Goal: Task Accomplishment & Management: Manage account settings

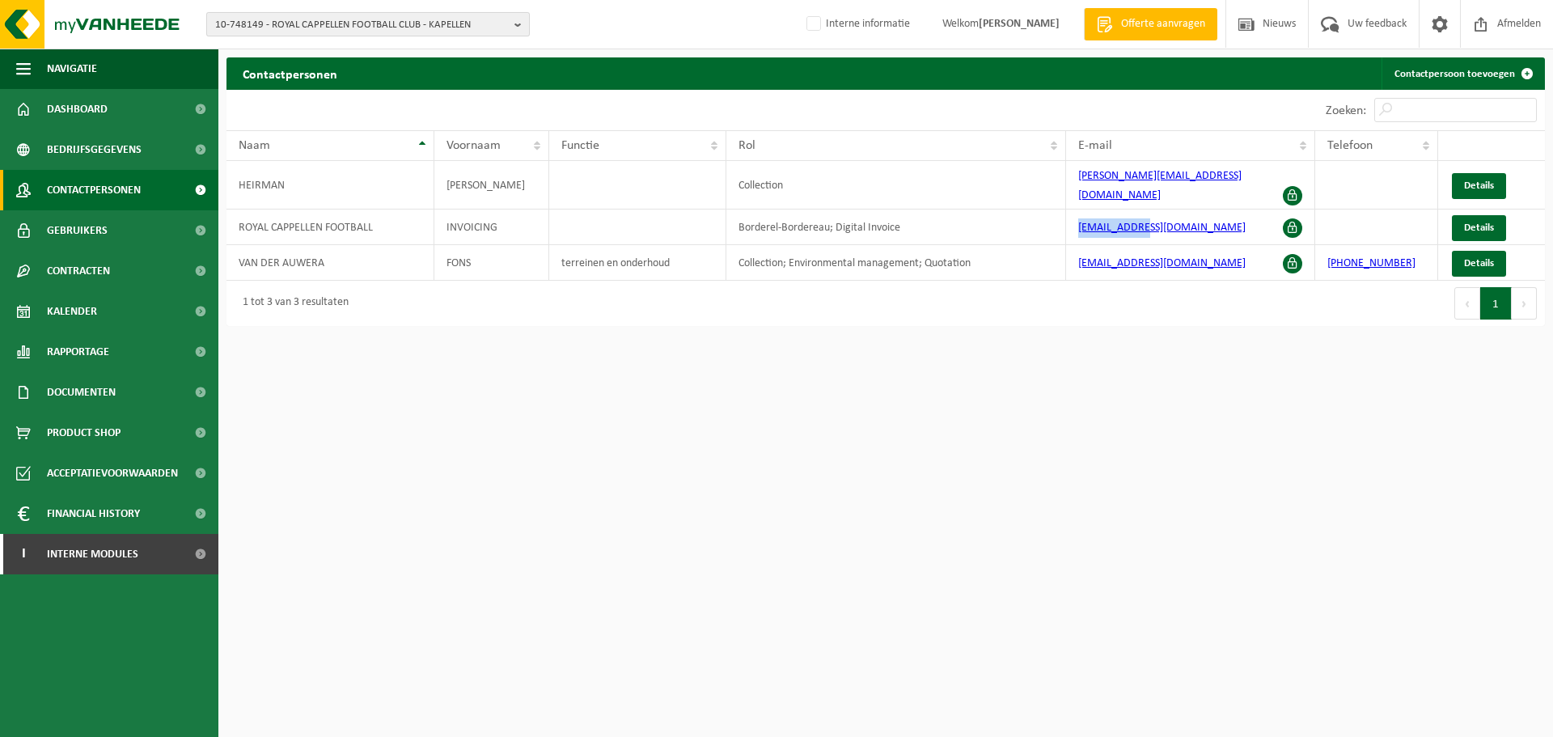
click at [408, 27] on span "10-748149 - ROYAL CAPPELLEN FOOTBALL CLUB - KAPELLEN" at bounding box center [361, 25] width 293 height 24
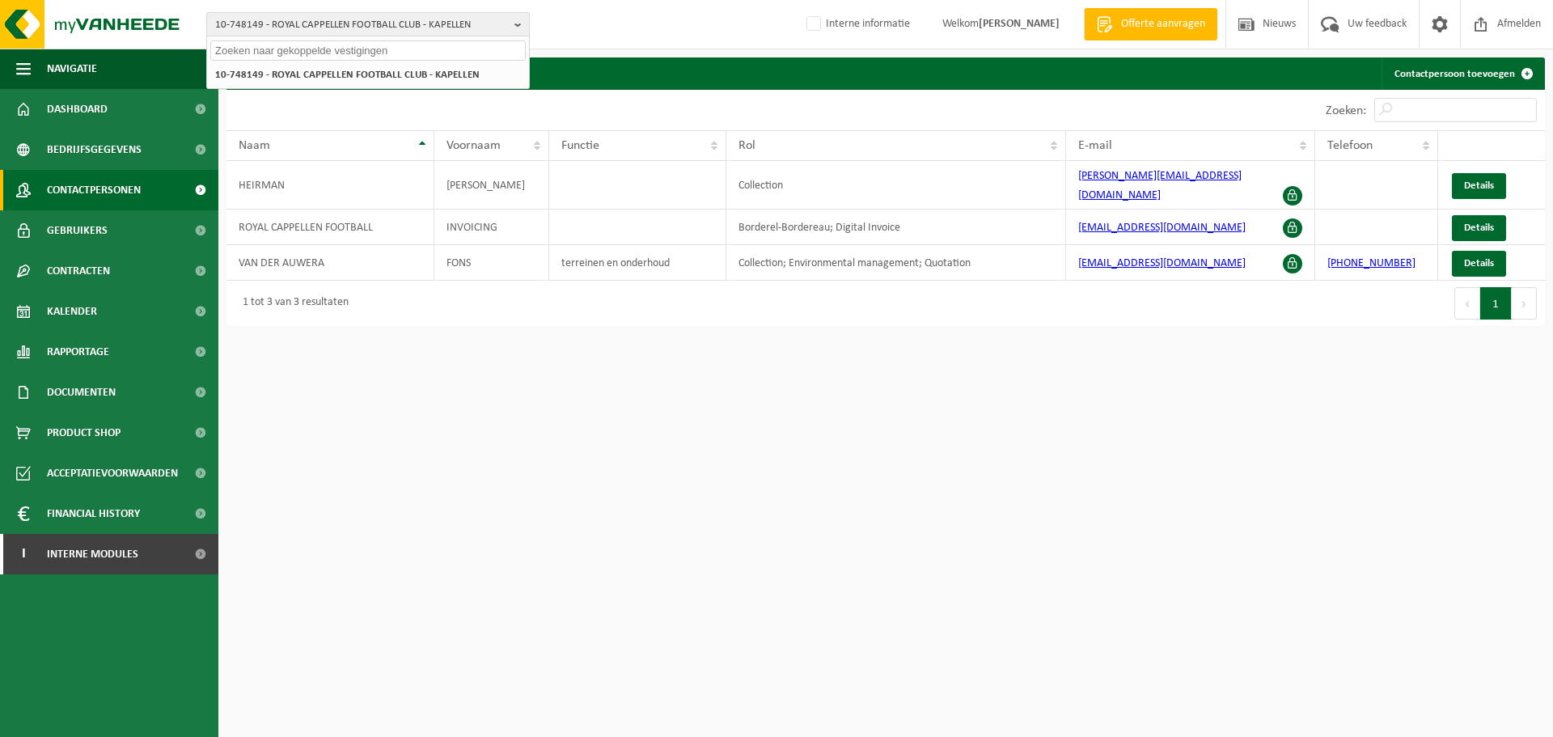
paste input "01-000903"
type input "01-000903"
click at [374, 67] on li "01-000903 - GB [GEOGRAPHIC_DATA] BV - [GEOGRAPHIC_DATA]" at bounding box center [367, 75] width 315 height 20
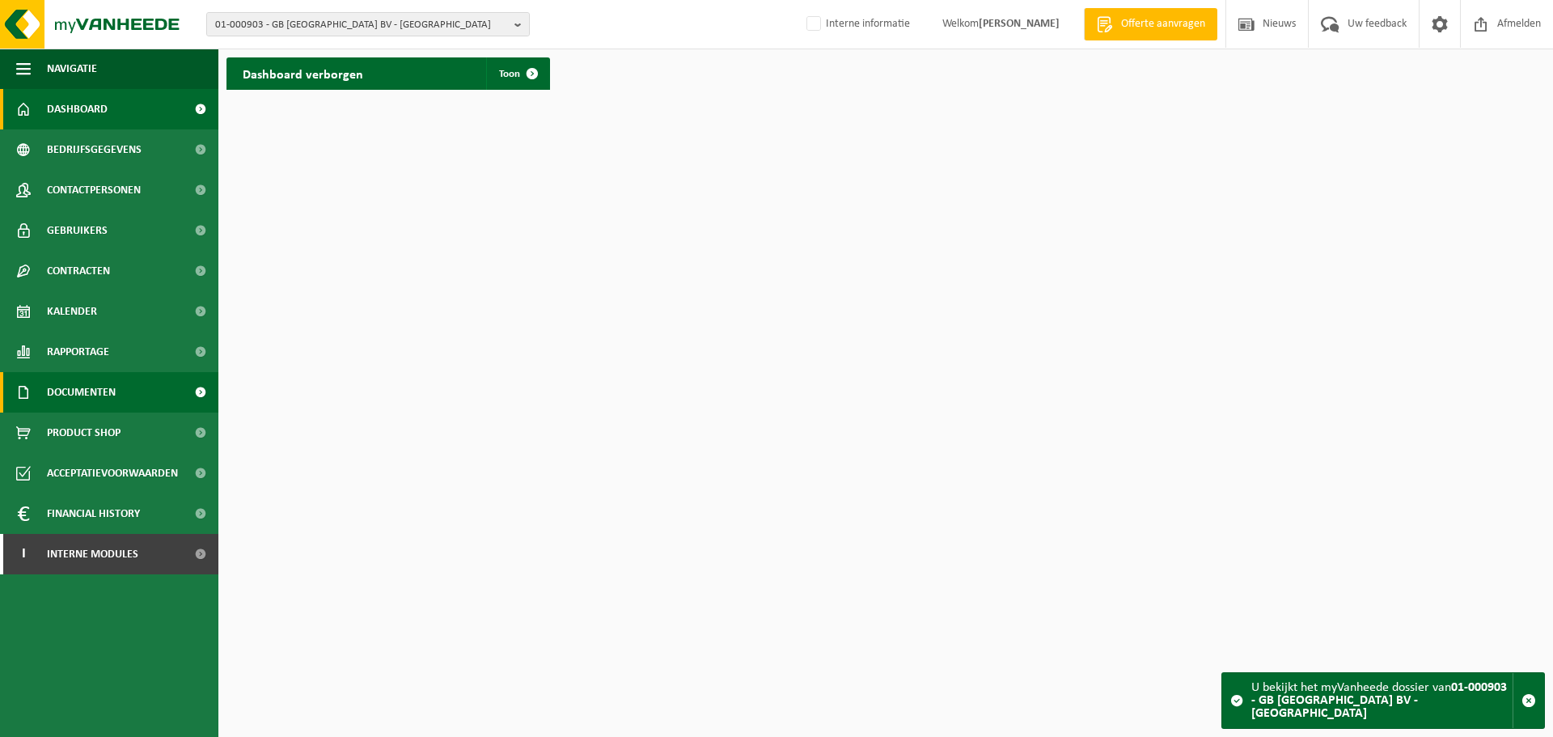
drag, startPoint x: 131, startPoint y: 395, endPoint x: 144, endPoint y: 395, distance: 13.0
click at [131, 395] on link "Documenten" at bounding box center [109, 392] width 218 height 40
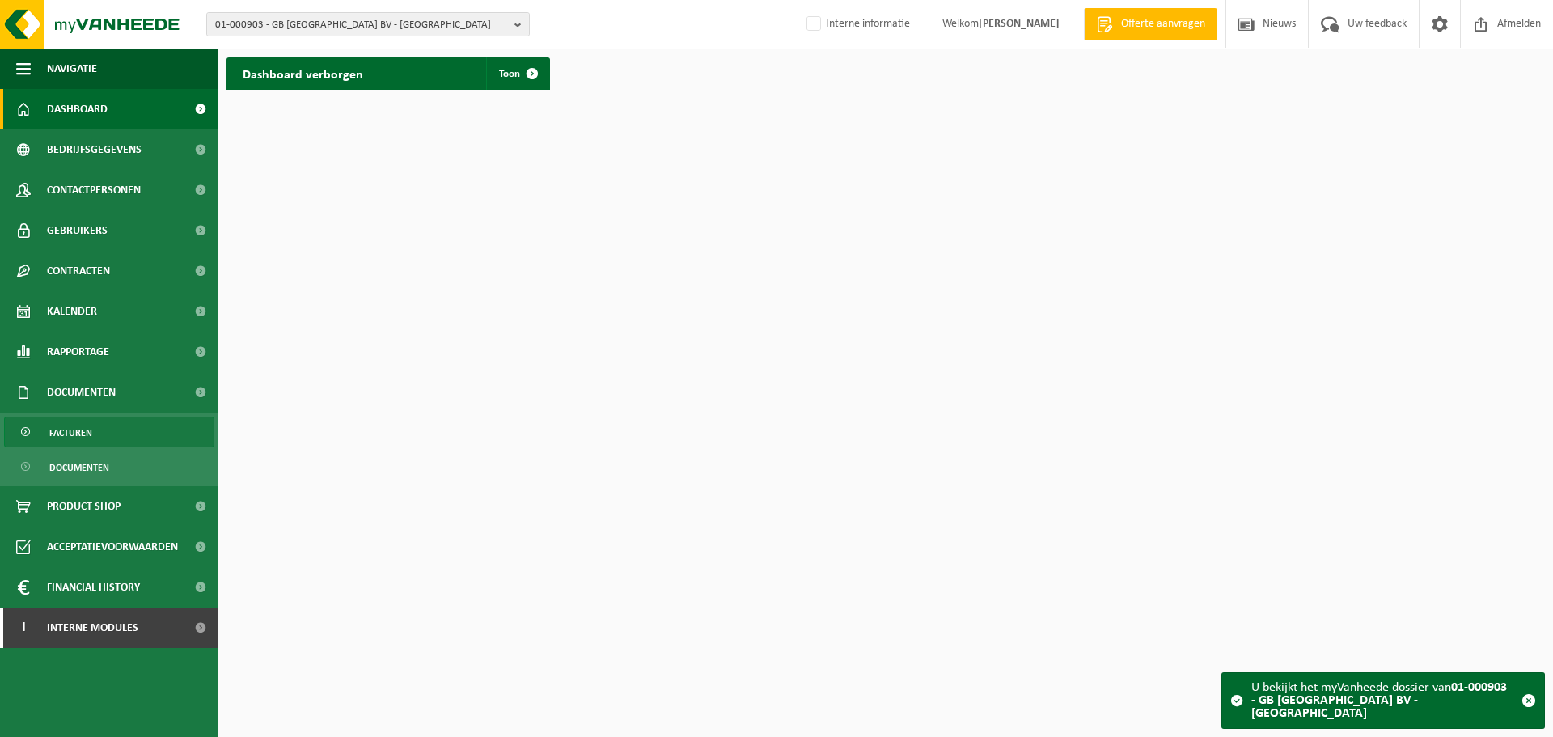
click at [87, 436] on span "Facturen" at bounding box center [70, 432] width 43 height 31
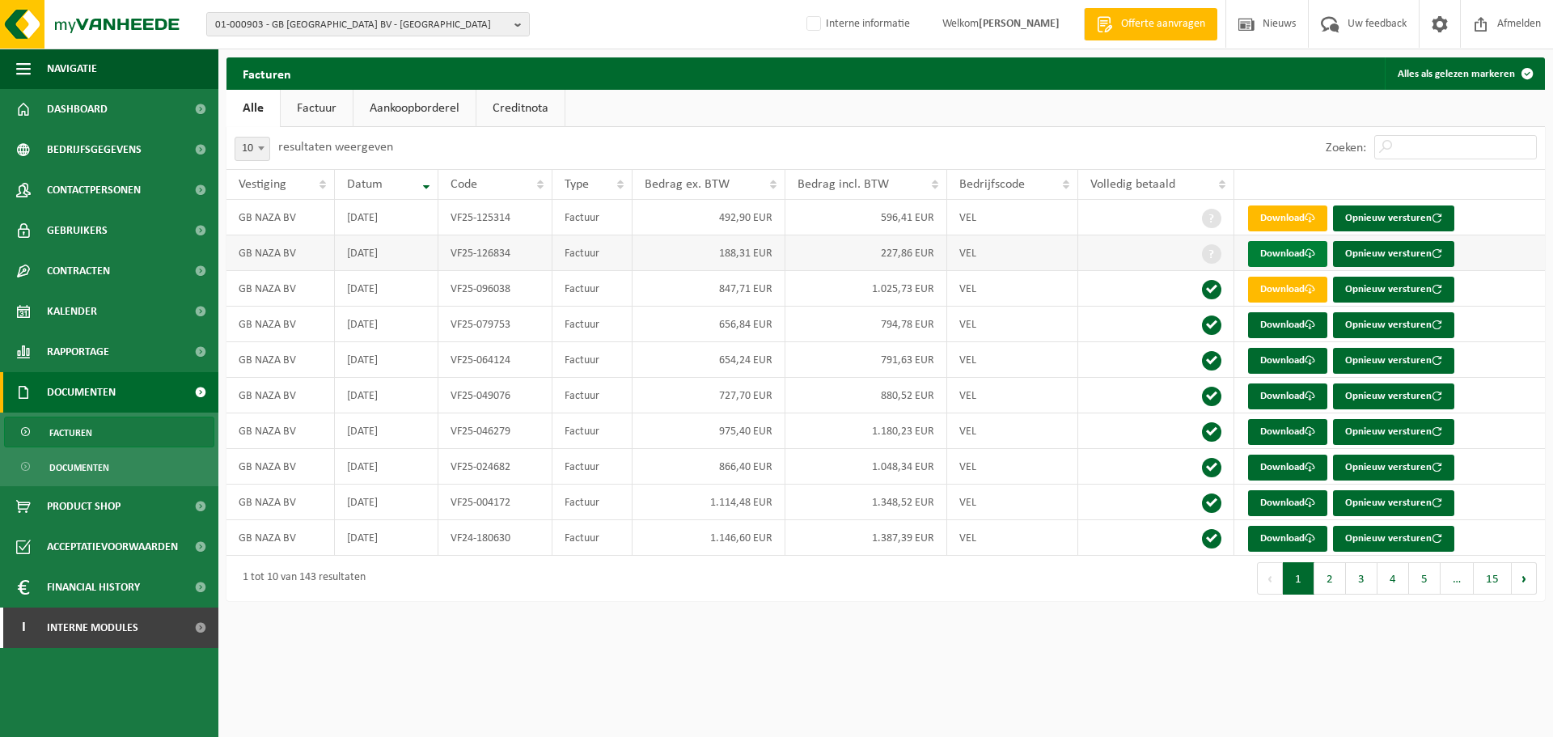
click at [1284, 260] on link "Download" at bounding box center [1287, 254] width 79 height 26
click at [1305, 216] on link "Download" at bounding box center [1287, 218] width 79 height 26
click at [412, 17] on span "01-000903 - GB NAZA BV - NAZARETH" at bounding box center [361, 25] width 293 height 24
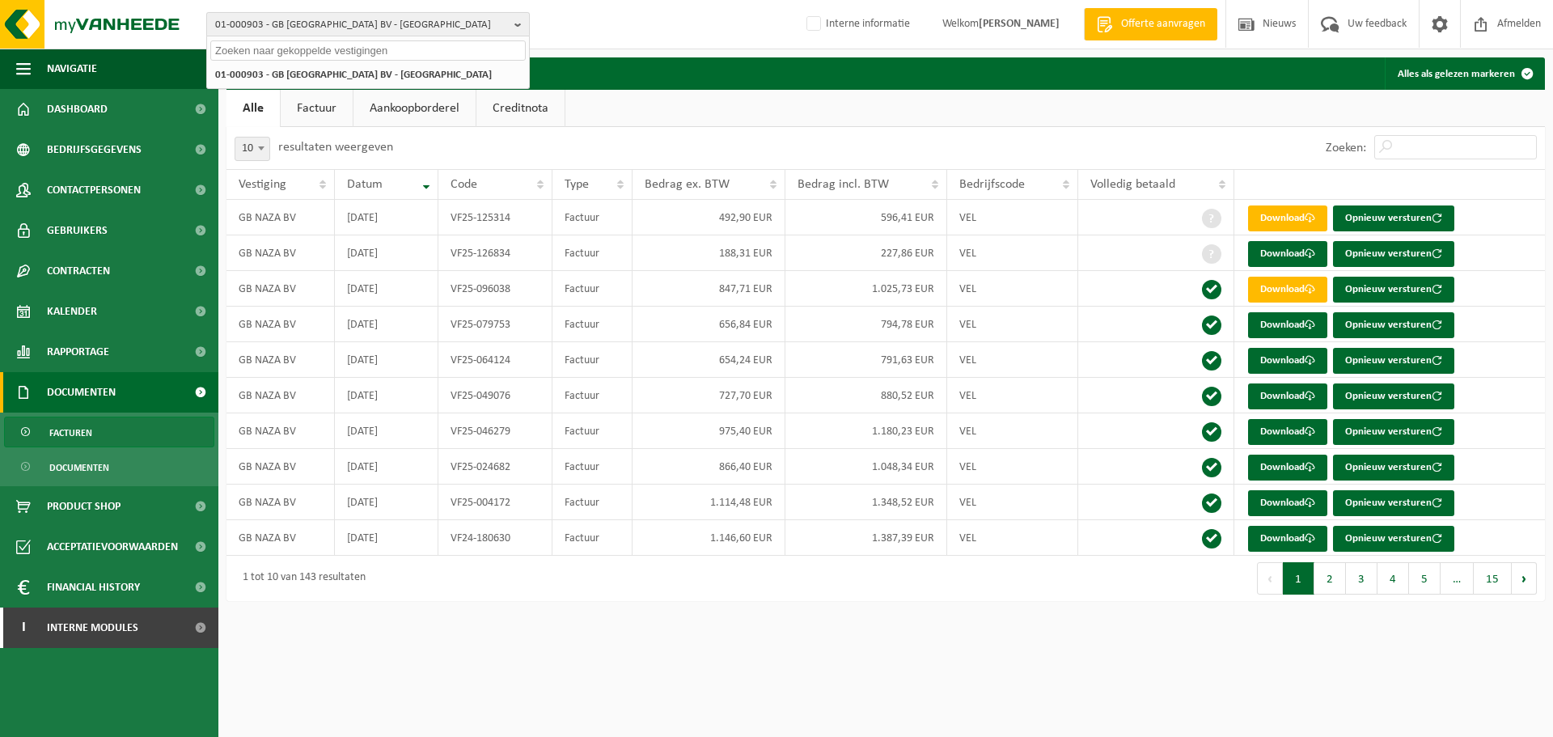
paste input "10-825710"
type input "10-825710"
click at [370, 69] on strong "10-825710 - J.C. TECHNIEK - ANZEGEM" at bounding box center [305, 74] width 180 height 12
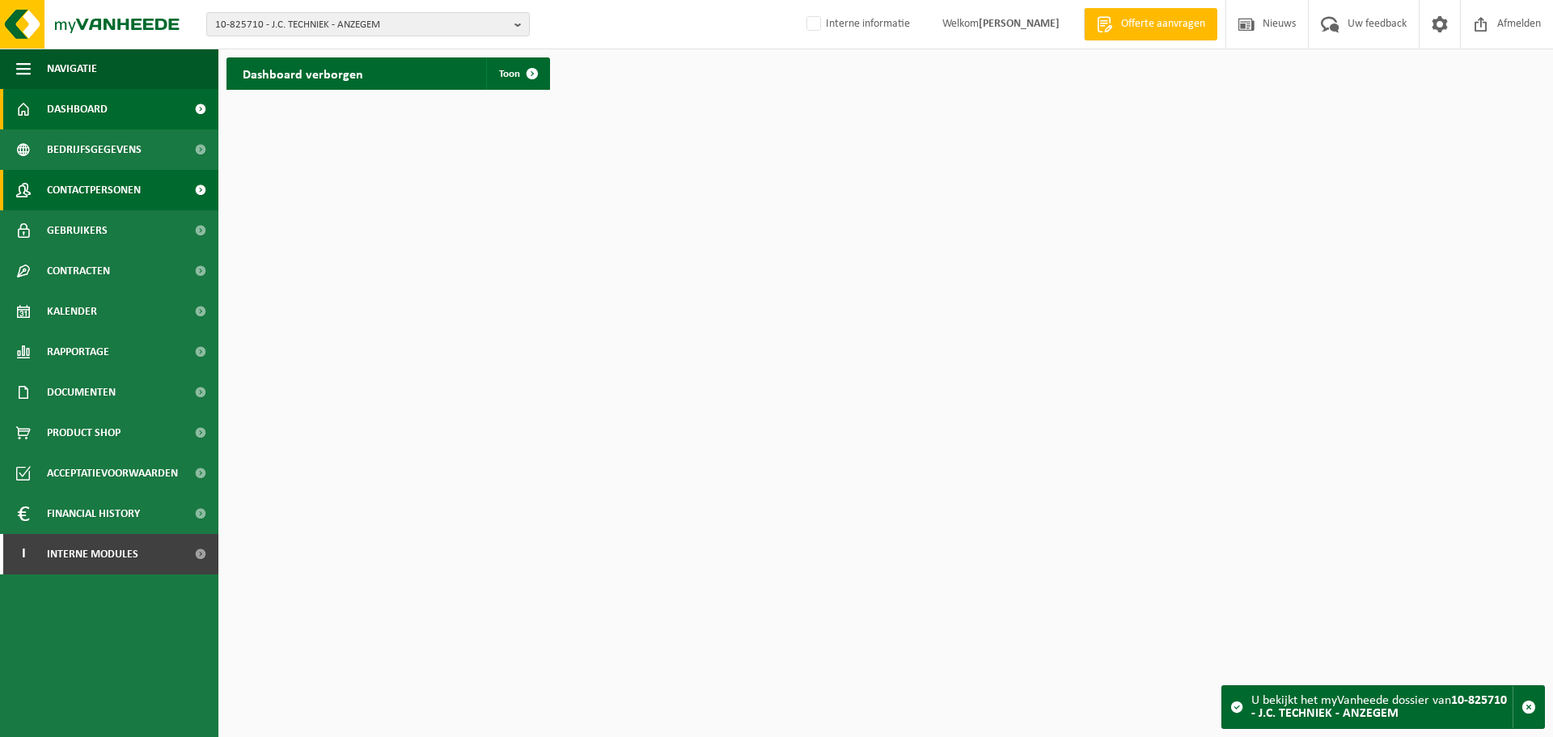
click at [111, 183] on span "Contactpersonen" at bounding box center [94, 190] width 94 height 40
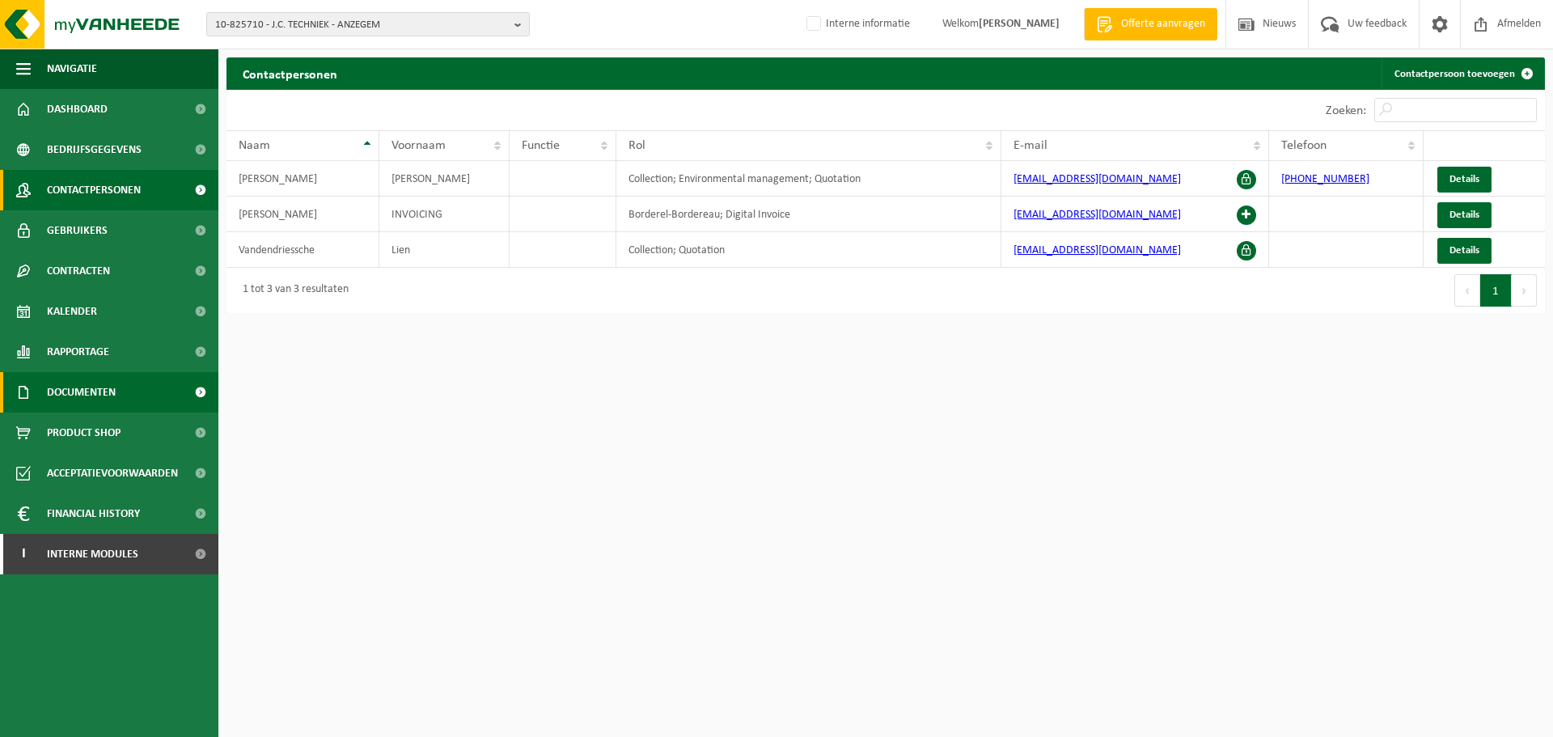
click at [72, 385] on span "Documenten" at bounding box center [81, 392] width 69 height 40
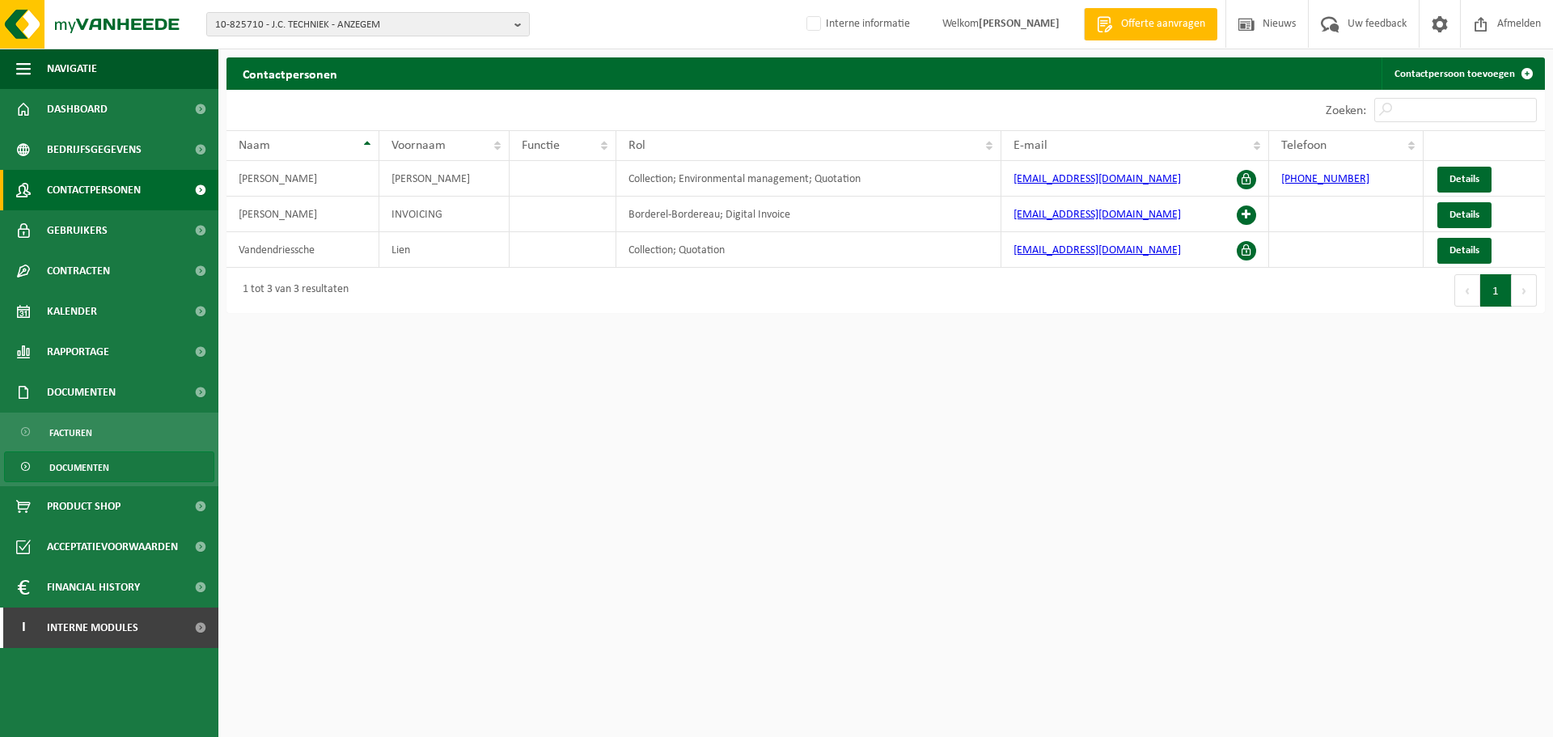
click at [95, 470] on span "Documenten" at bounding box center [79, 467] width 60 height 31
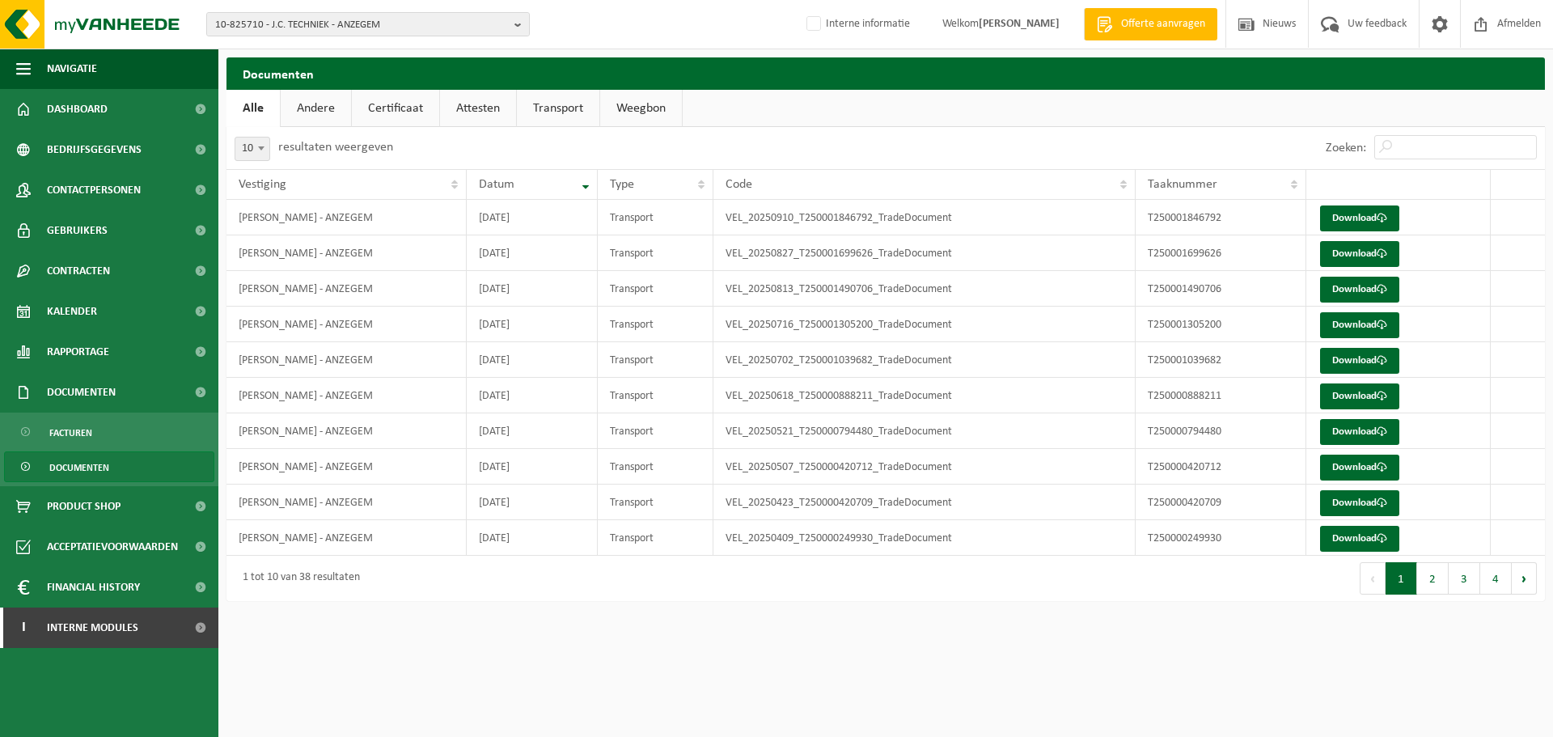
click at [396, 118] on link "Certificaat" at bounding box center [395, 108] width 87 height 37
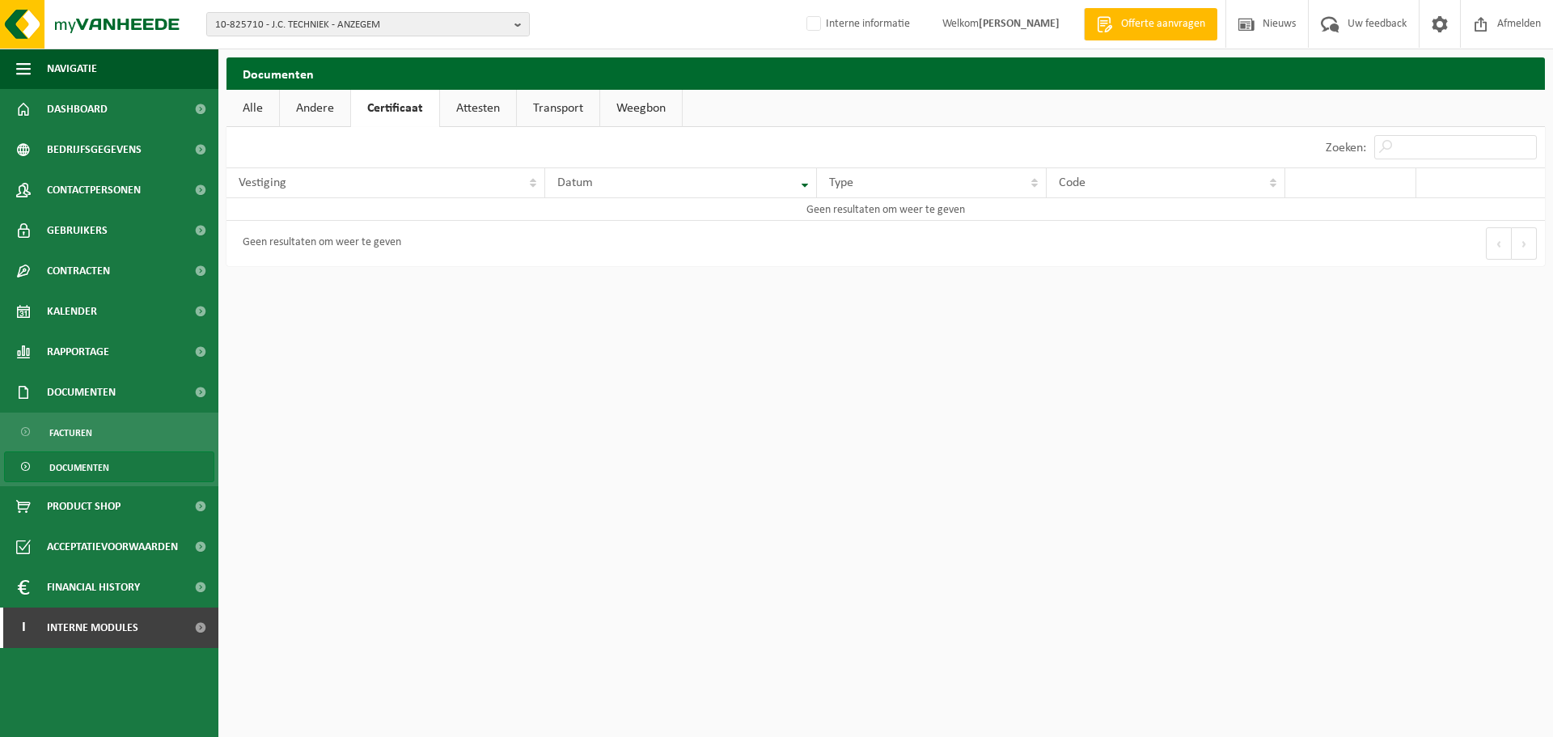
click at [243, 116] on link "Alle" at bounding box center [252, 108] width 53 height 37
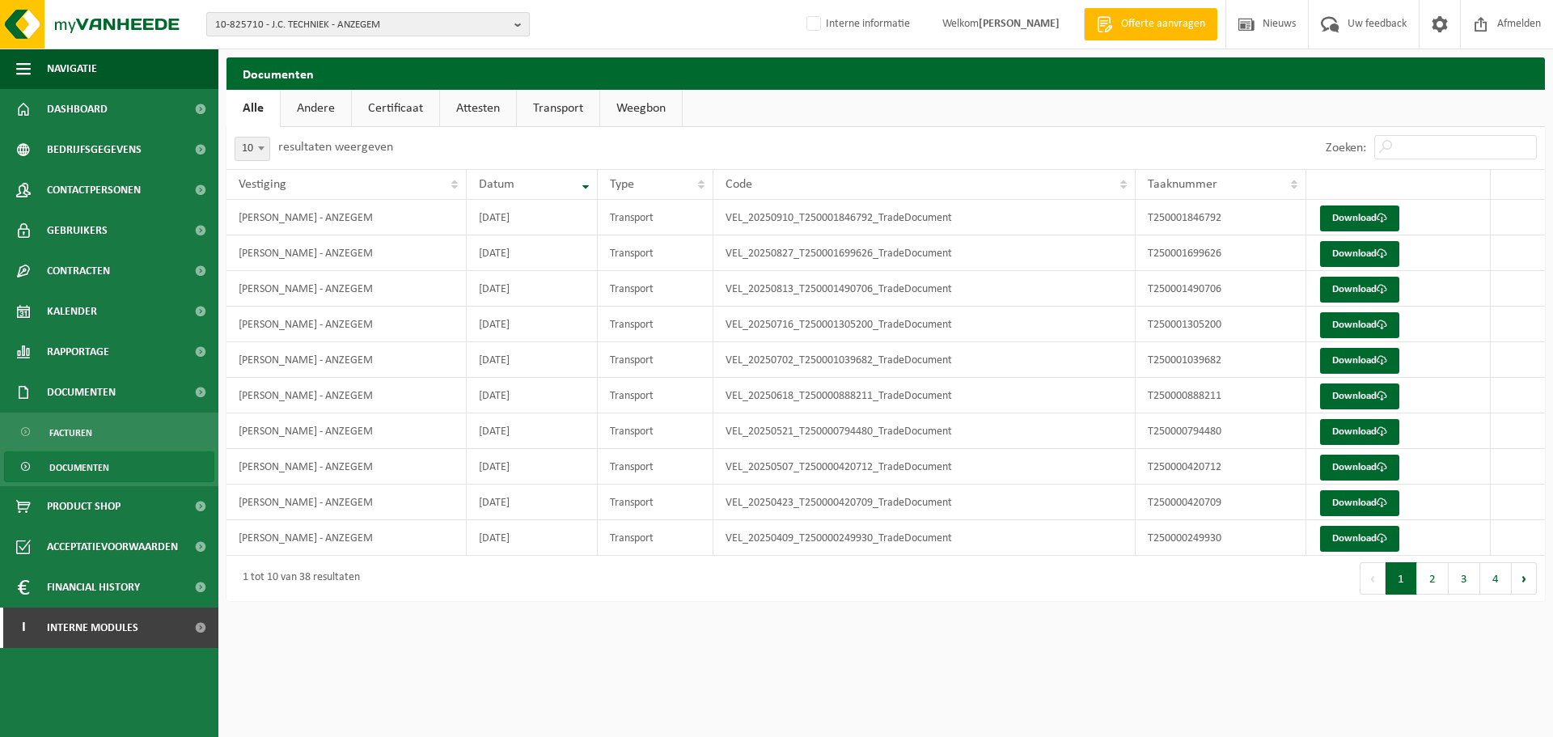
click at [338, 19] on span "10-825710 - J.C. TECHNIEK - ANZEGEM" at bounding box center [361, 25] width 293 height 24
click at [104, 146] on span "Bedrijfsgegevens" at bounding box center [94, 149] width 95 height 40
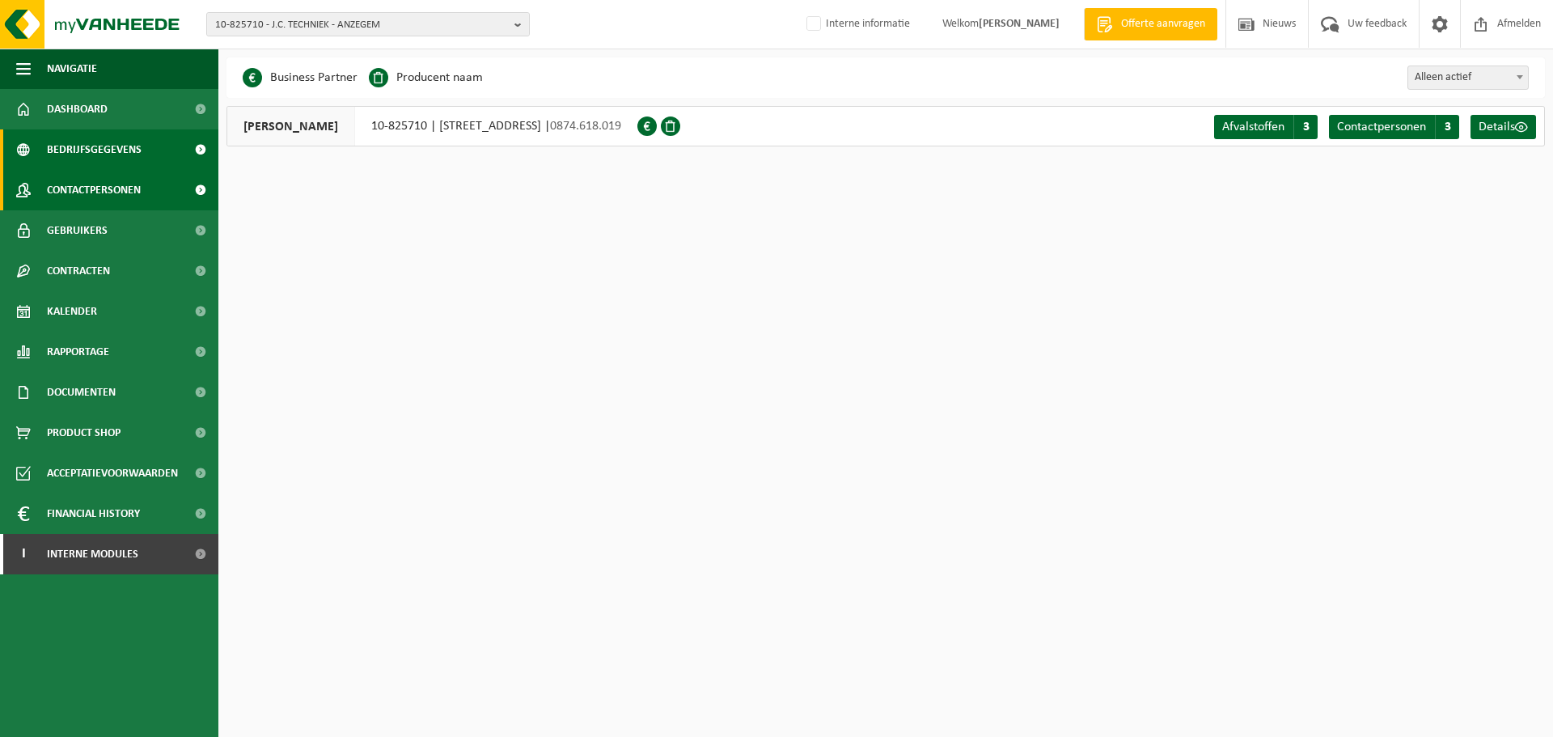
click at [135, 179] on span "Contactpersonen" at bounding box center [94, 190] width 94 height 40
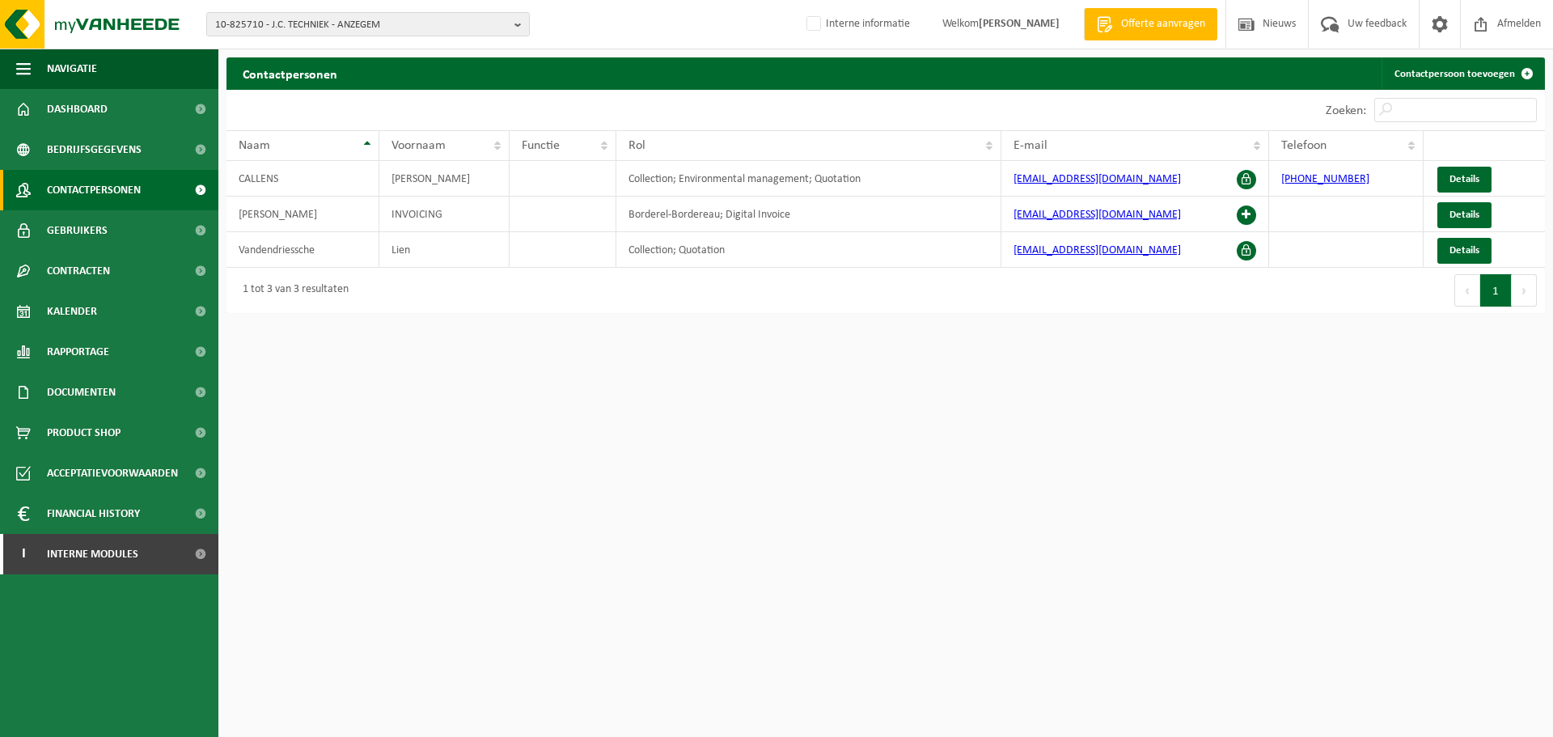
click at [1064, 606] on html "10-825710 - J.C. TECHNIEK - ANZEGEM 10-825710 - J.C. TECHNIEK - ANZEGEM Interne…" at bounding box center [776, 368] width 1553 height 737
click at [935, 514] on html "10-825710 - J.C. TECHNIEK - ANZEGEM 10-825710 - J.C. TECHNIEK - ANZEGEM Interne…" at bounding box center [776, 368] width 1553 height 737
click at [717, 594] on html "10-825710 - J.C. TECHNIEK - ANZEGEM 10-825710 - J.C. TECHNIEK - ANZEGEM Interne…" at bounding box center [776, 368] width 1553 height 737
click at [406, 302] on div "1 tot 3 van 3 resultaten" at bounding box center [555, 290] width 659 height 45
click at [81, 248] on span "Gebruikers" at bounding box center [77, 230] width 61 height 40
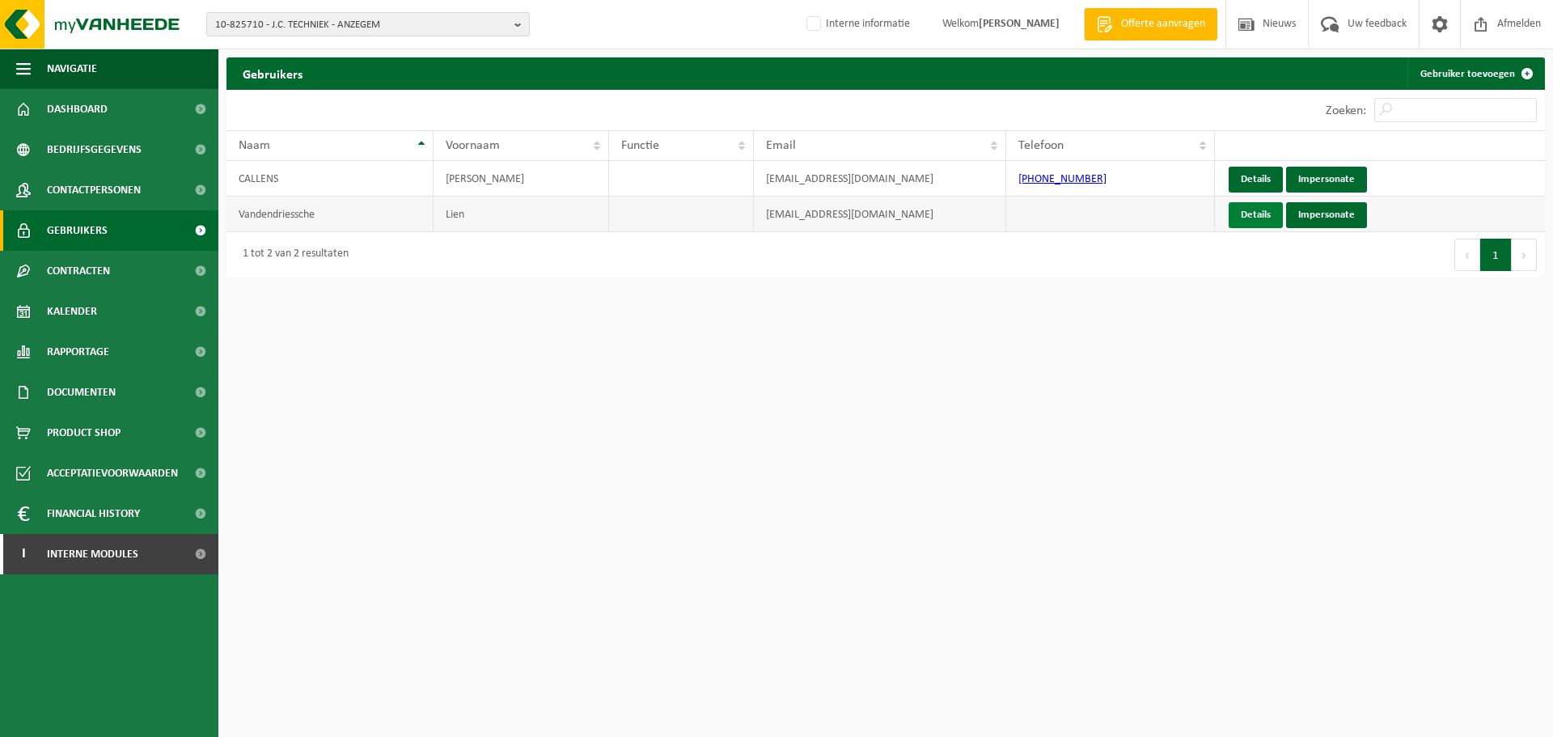
click at [1258, 224] on link "Details" at bounding box center [1256, 215] width 54 height 26
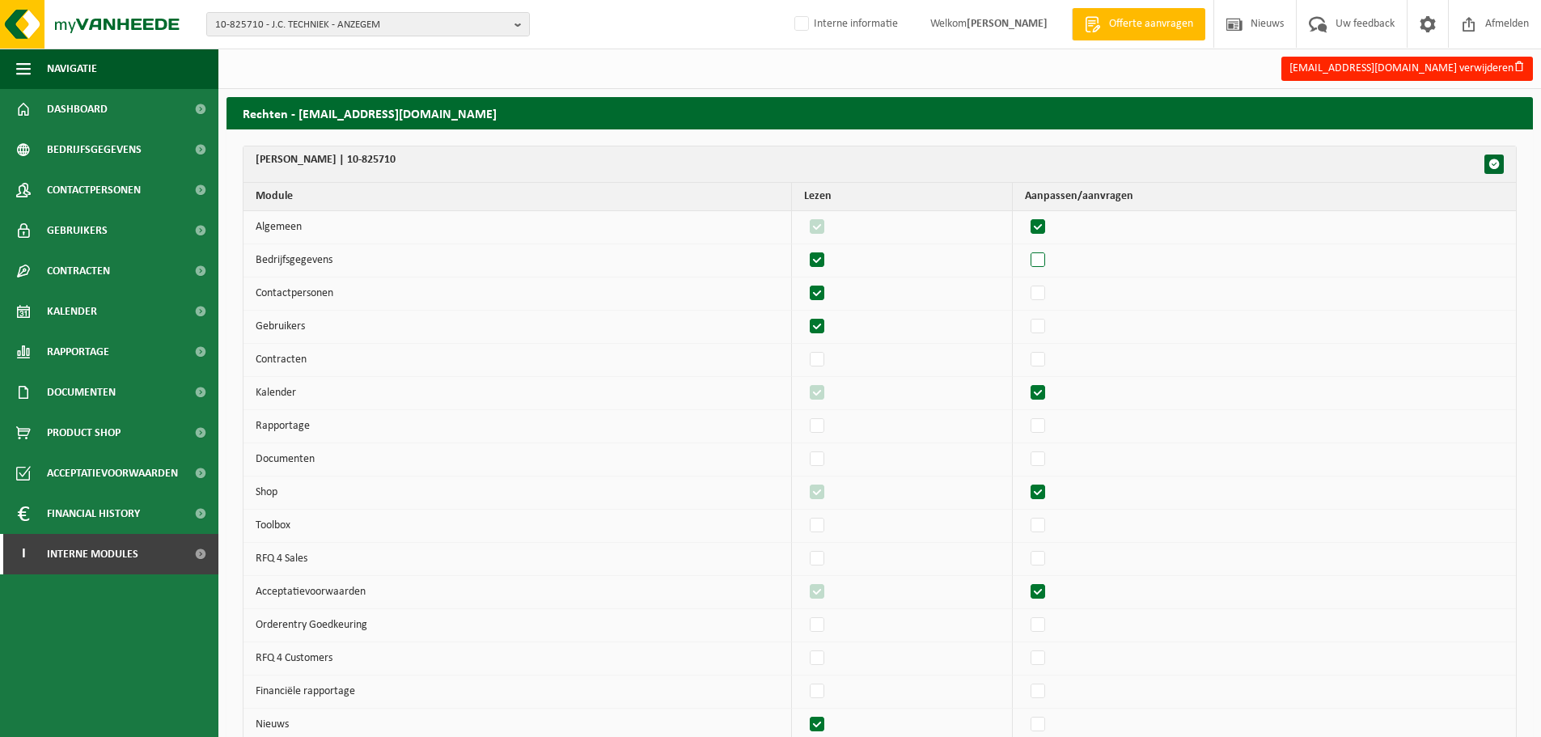
click at [1049, 258] on label"] at bounding box center [1038, 260] width 23 height 24
click at [1025, 248] on input "checkbox" at bounding box center [1024, 247] width 1 height 1
checkbox input "true"
click at [1046, 296] on label"] at bounding box center [1038, 293] width 23 height 24
click at [1025, 281] on input "checkbox" at bounding box center [1024, 281] width 1 height 1
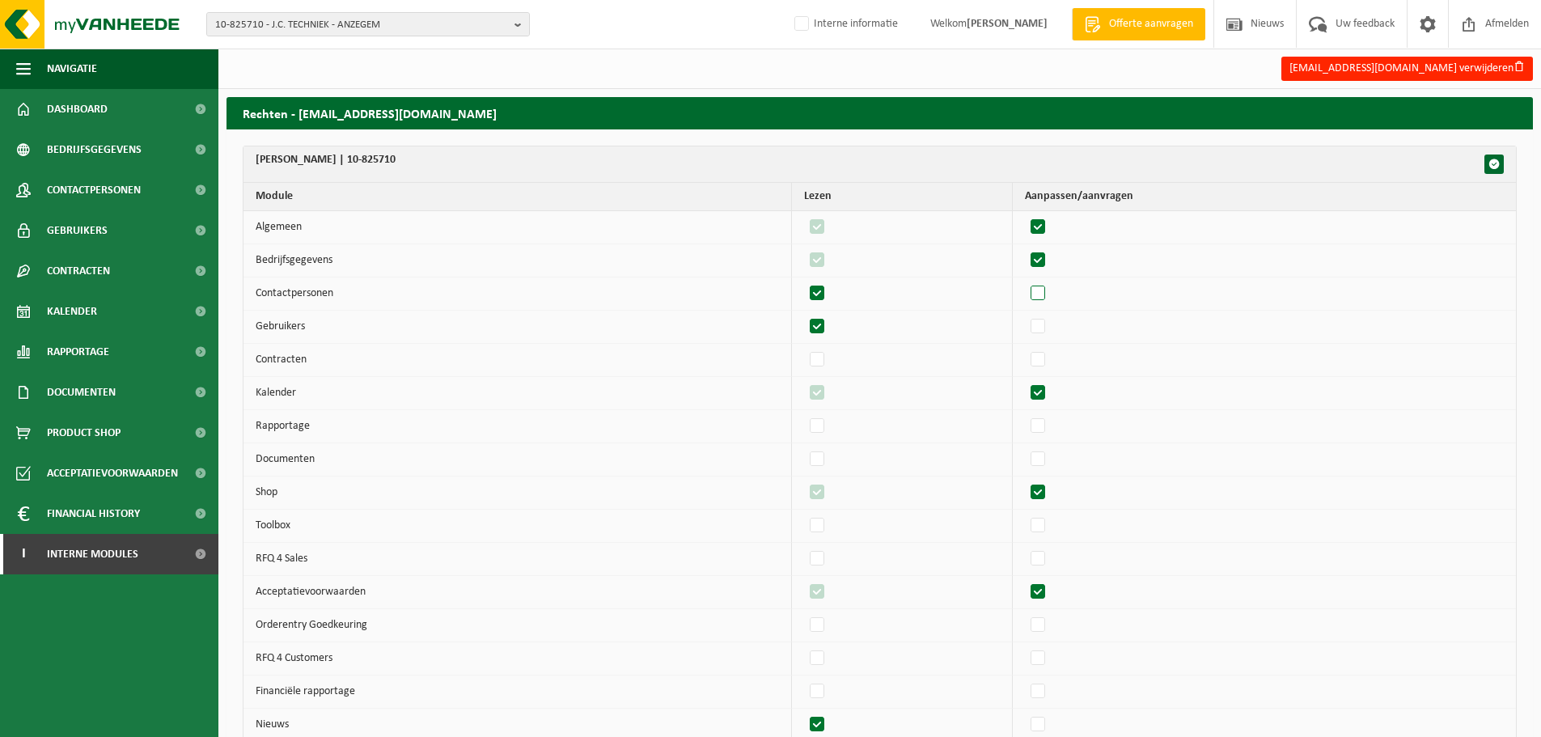
checkbox input "true"
click at [1047, 328] on label"] at bounding box center [1038, 327] width 23 height 24
click at [1025, 315] on input "checkbox" at bounding box center [1024, 314] width 1 height 1
checkbox input "true"
click at [1046, 364] on label"] at bounding box center [1038, 360] width 23 height 24
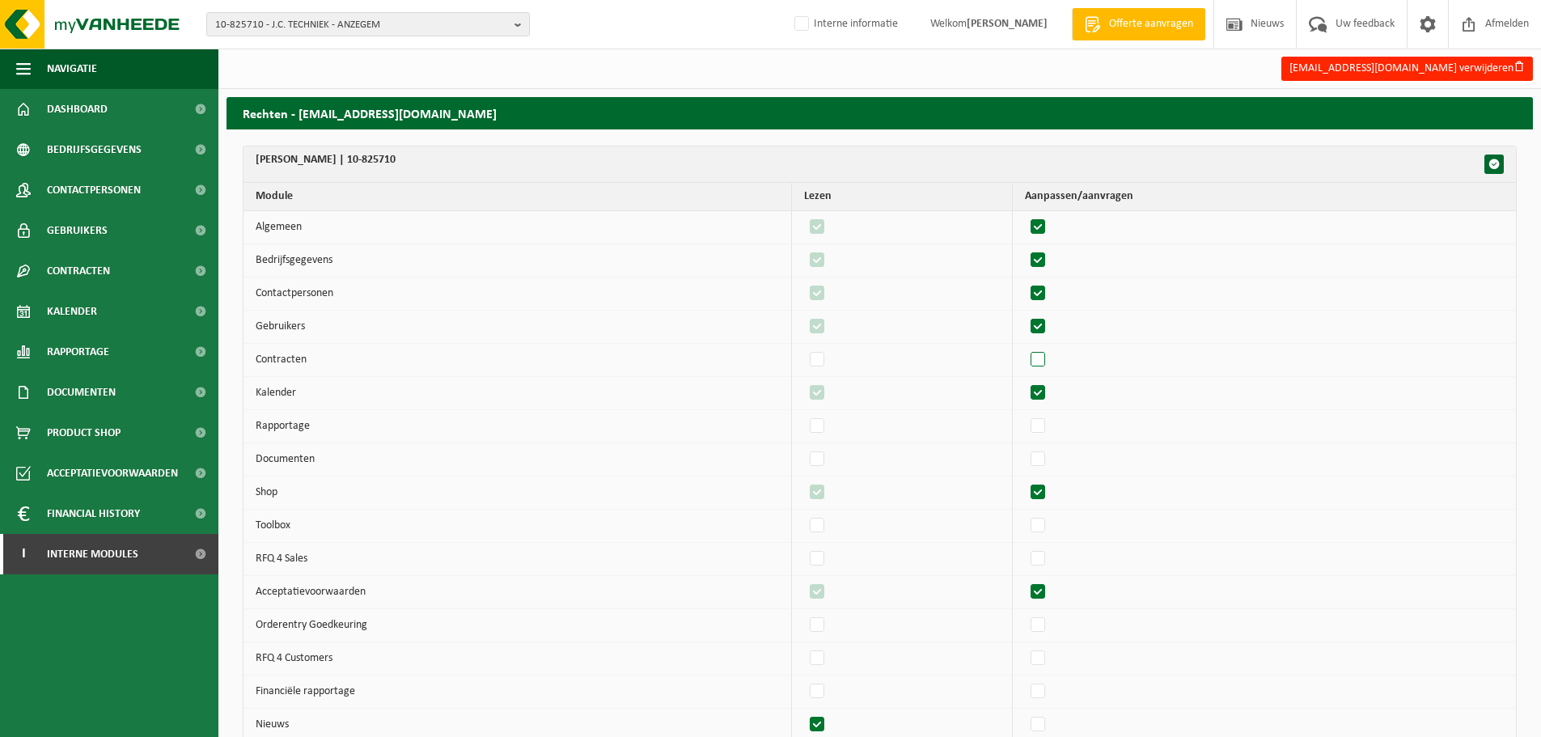
click at [1025, 348] on input "checkbox" at bounding box center [1024, 347] width 1 height 1
checkbox input "true"
click at [1038, 431] on label"] at bounding box center [1038, 426] width 23 height 24
click at [1025, 414] on input "checkbox" at bounding box center [1024, 413] width 1 height 1
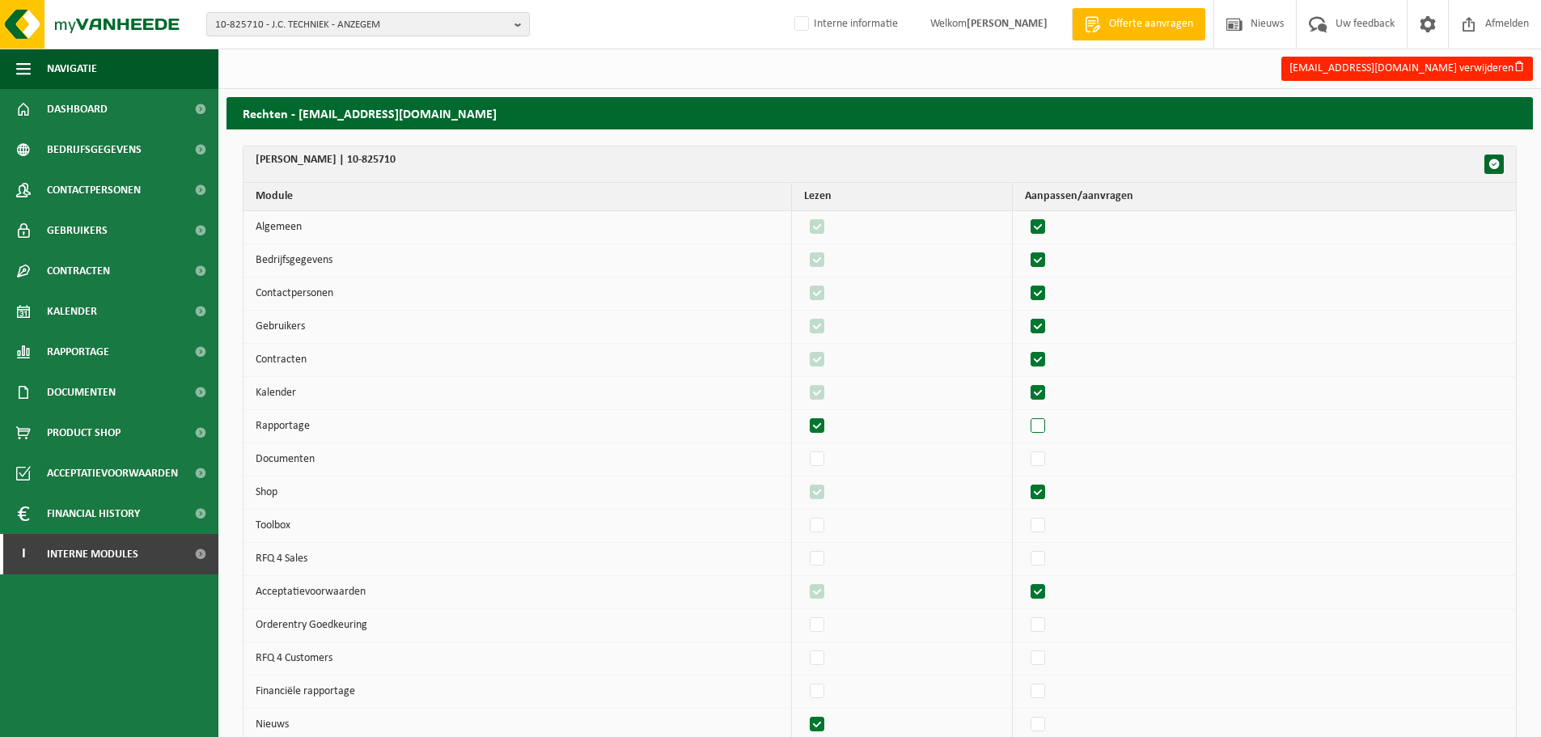
checkbox input "true"
click at [1043, 462] on label"] at bounding box center [1038, 459] width 23 height 24
click at [1025, 447] on input "checkbox" at bounding box center [1024, 446] width 1 height 1
checkbox input "true"
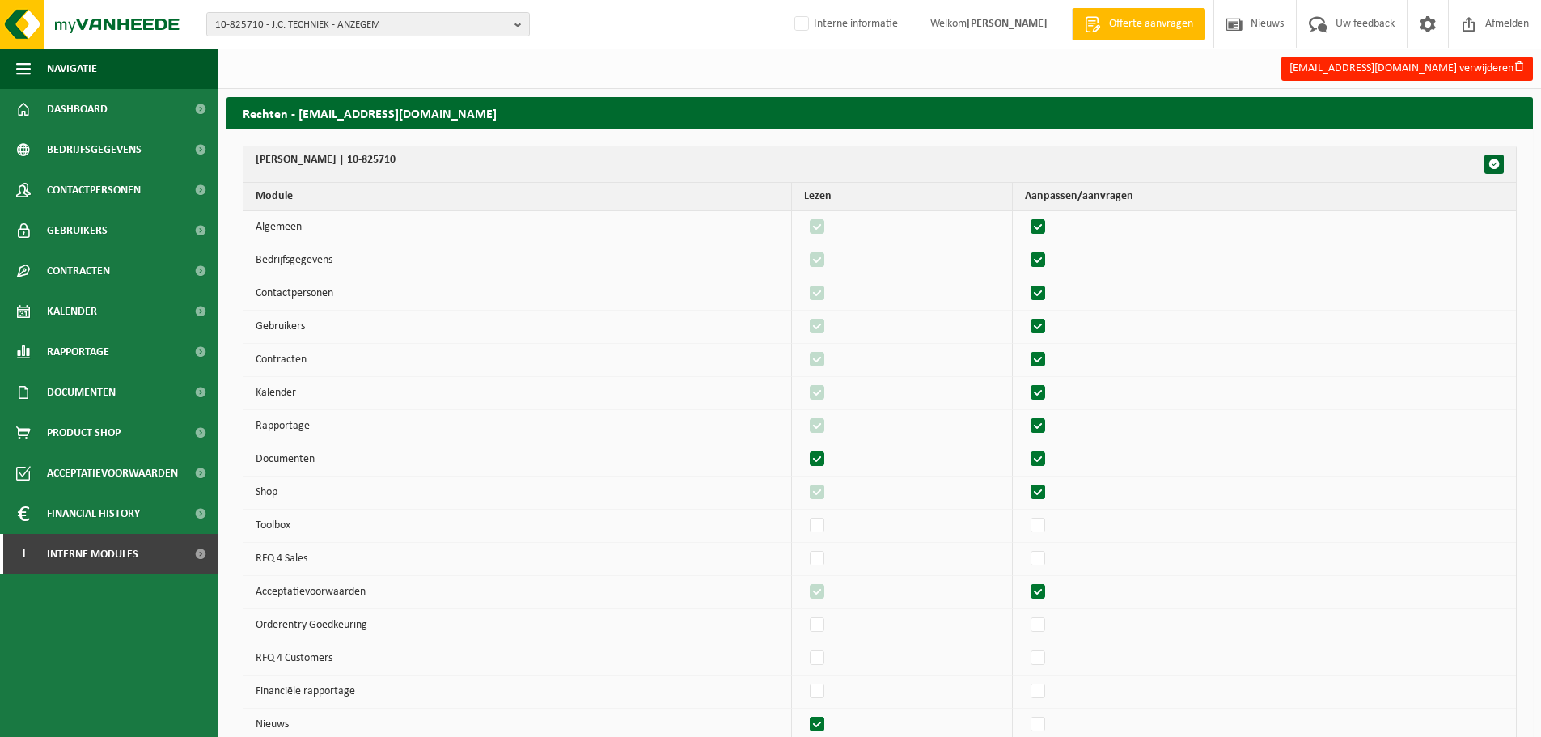
checkbox input "true"
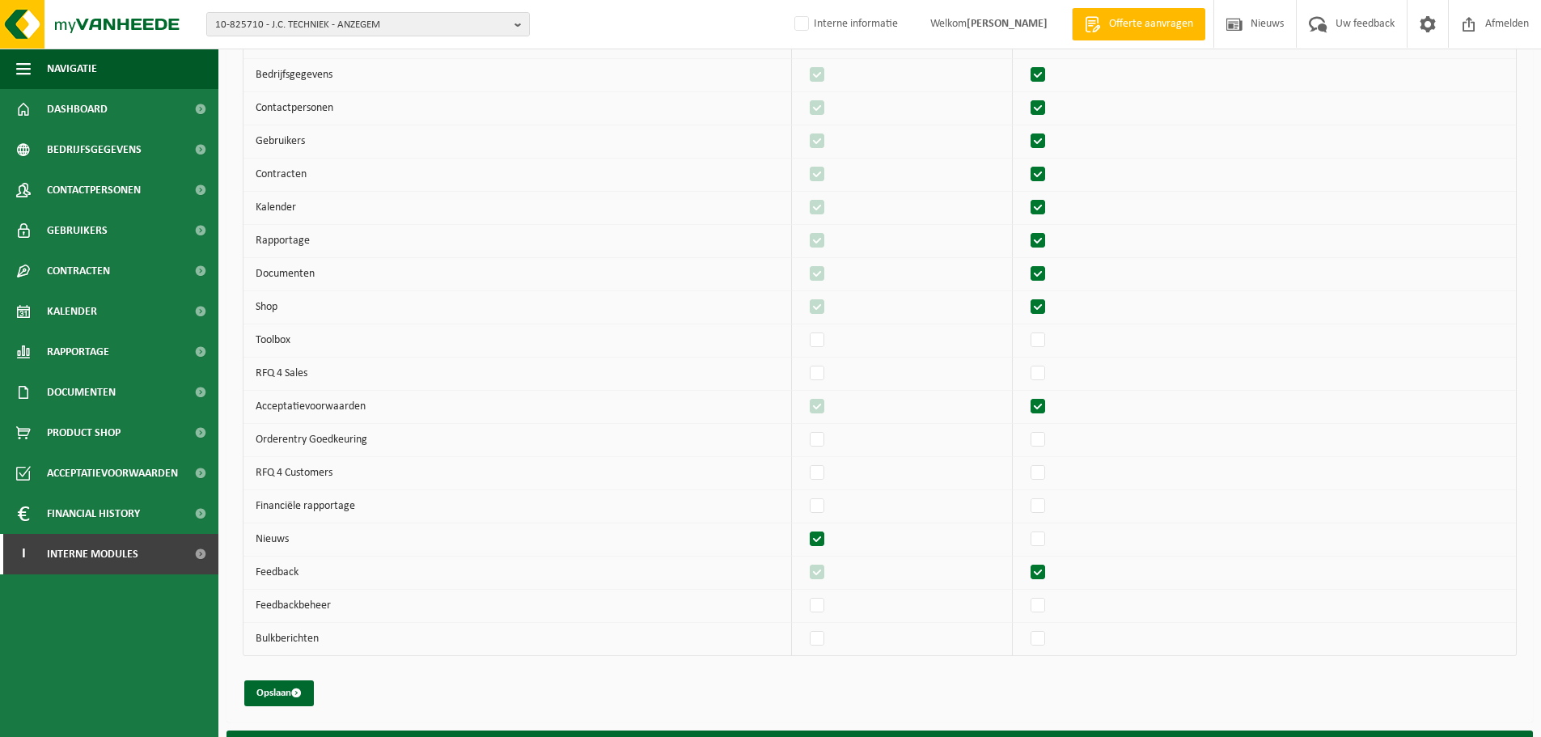
scroll to position [243, 0]
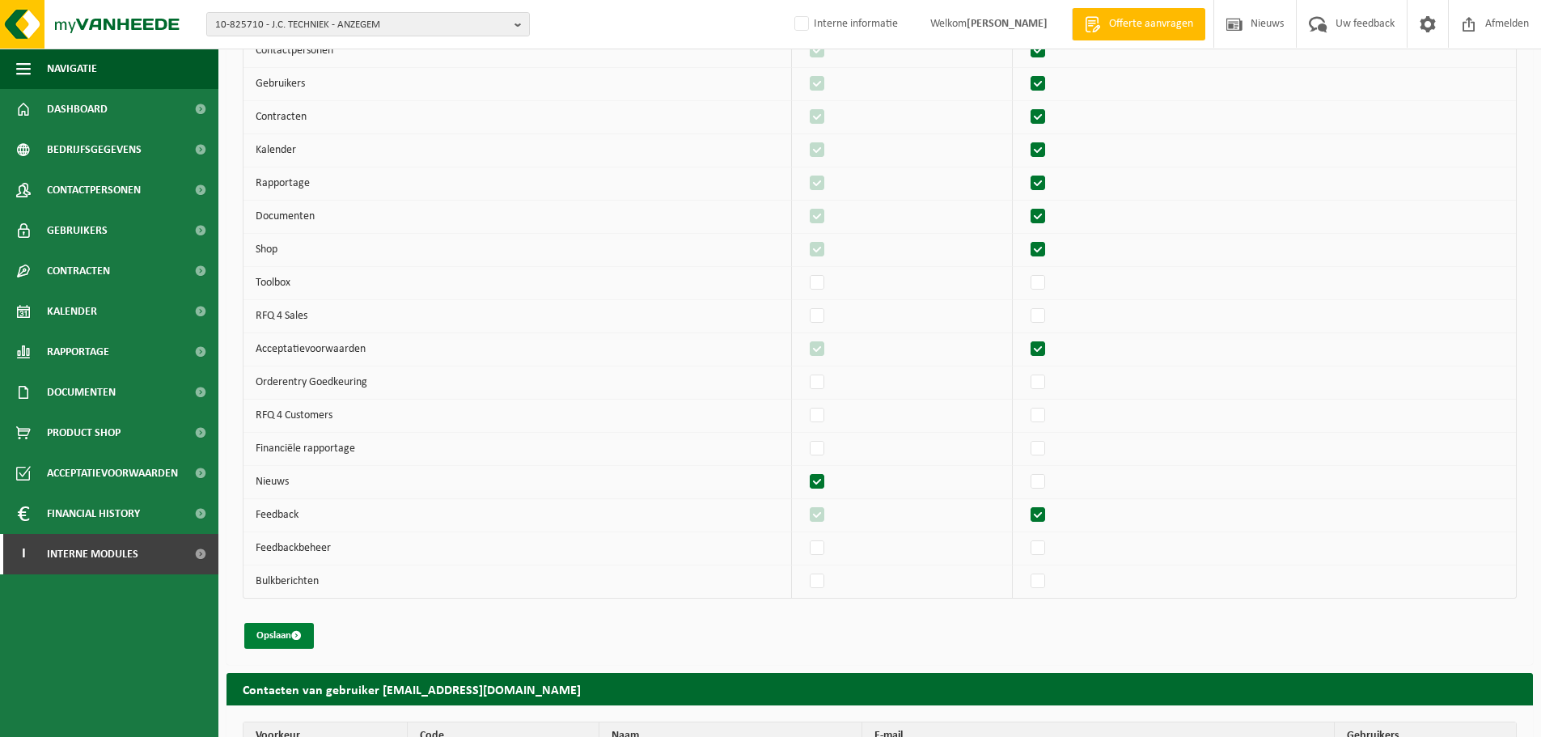
click at [260, 629] on button "Opslaan" at bounding box center [279, 636] width 70 height 26
